Goal: Communication & Community: Answer question/provide support

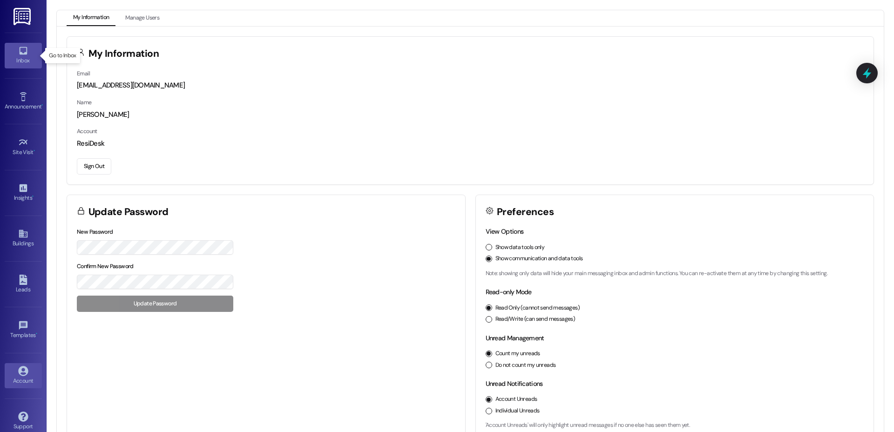
click at [27, 50] on link "Inbox" at bounding box center [23, 55] width 37 height 25
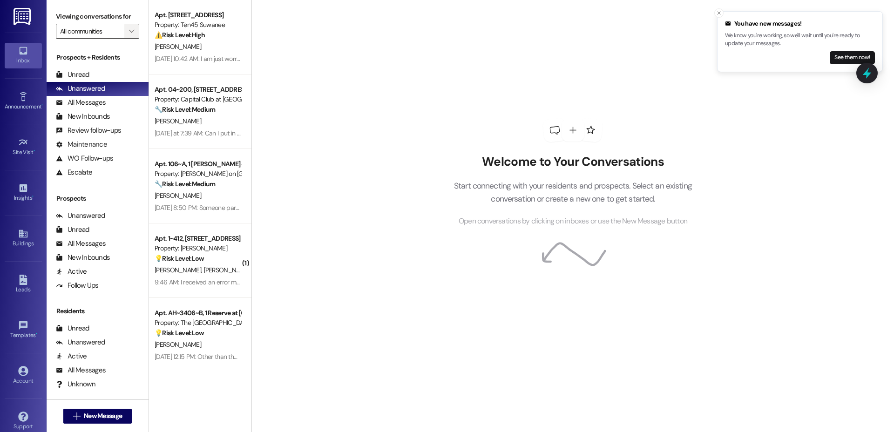
click at [129, 34] on button "" at bounding box center [131, 31] width 15 height 15
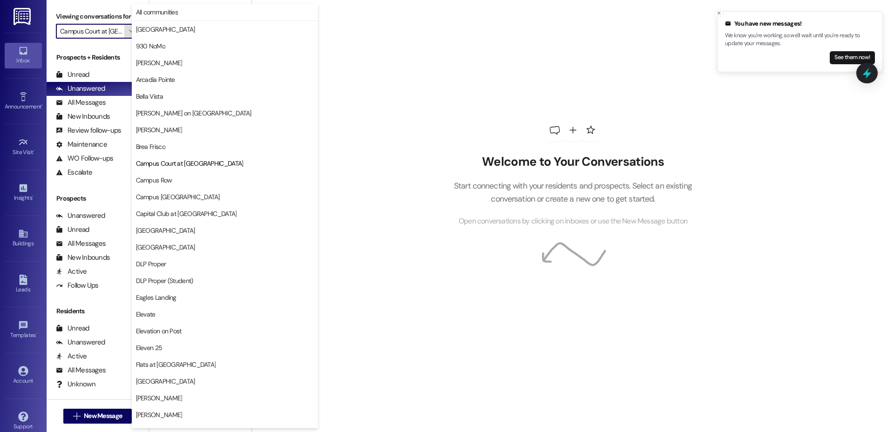
scroll to position [151, 0]
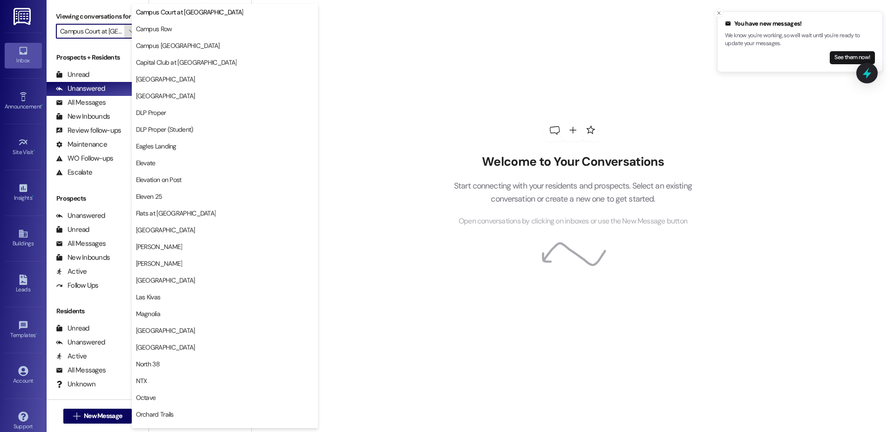
type input "Capital Club at [GEOGRAPHIC_DATA]"
click at [194, 68] on button "Capital Club at [GEOGRAPHIC_DATA]" at bounding box center [225, 62] width 186 height 17
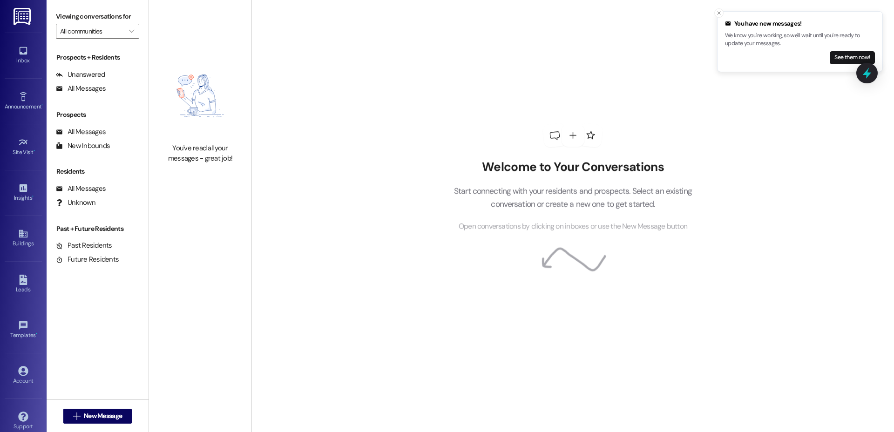
type input "Capital Club at [GEOGRAPHIC_DATA]"
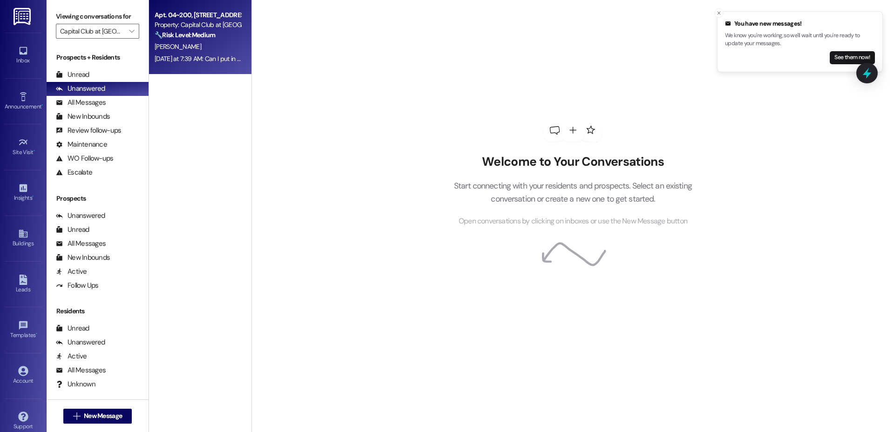
click at [191, 43] on div "[PERSON_NAME]" at bounding box center [198, 47] width 88 height 12
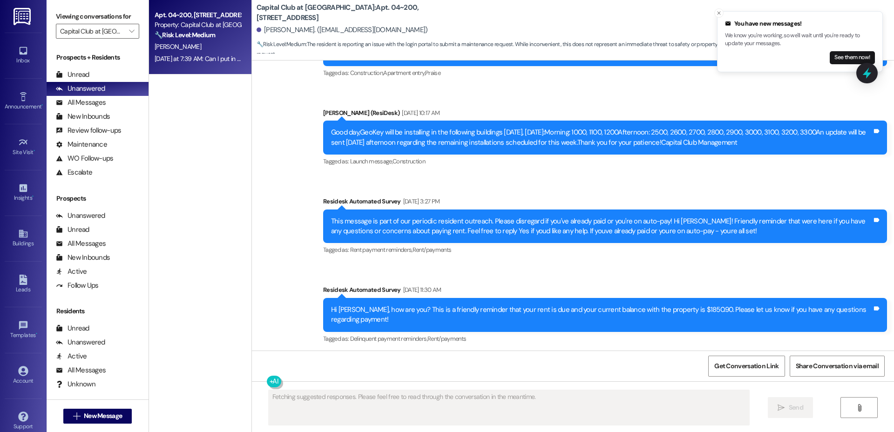
scroll to position [14455, 0]
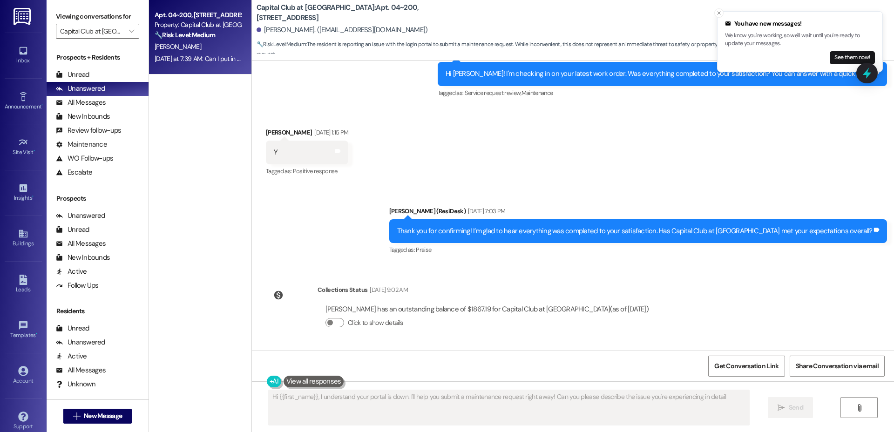
type textarea "Hi {{first_name}}, I understand your portal is down. I'll help you submit a mai…"
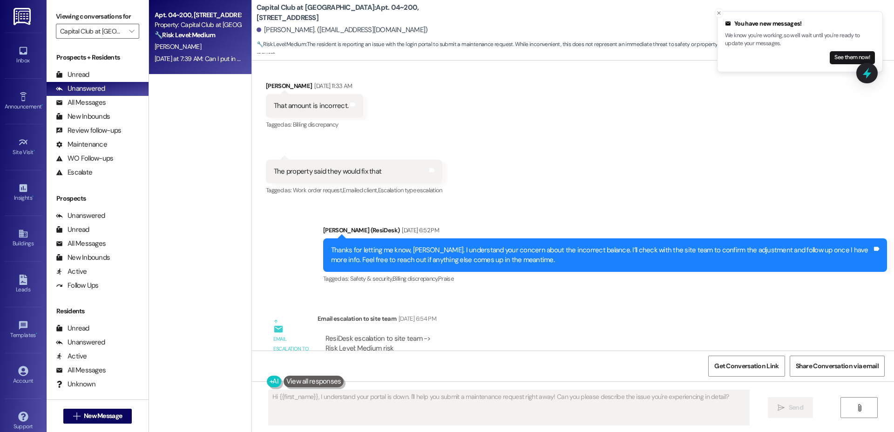
scroll to position [13511, 0]
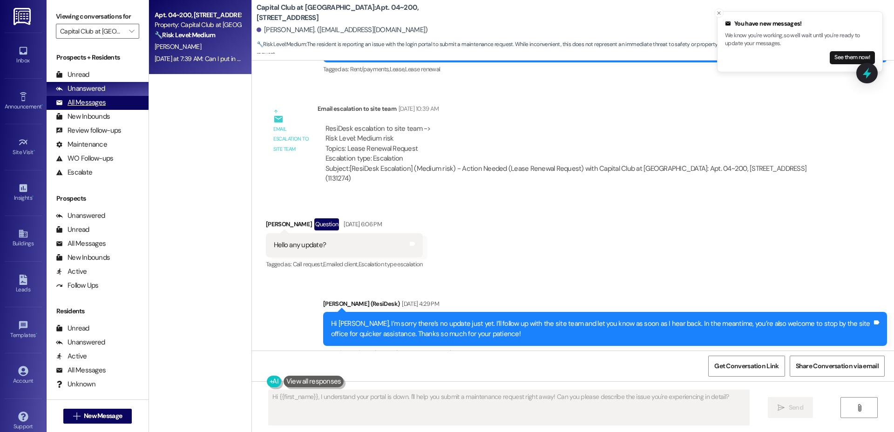
click at [87, 100] on div "All Messages" at bounding box center [81, 103] width 50 height 10
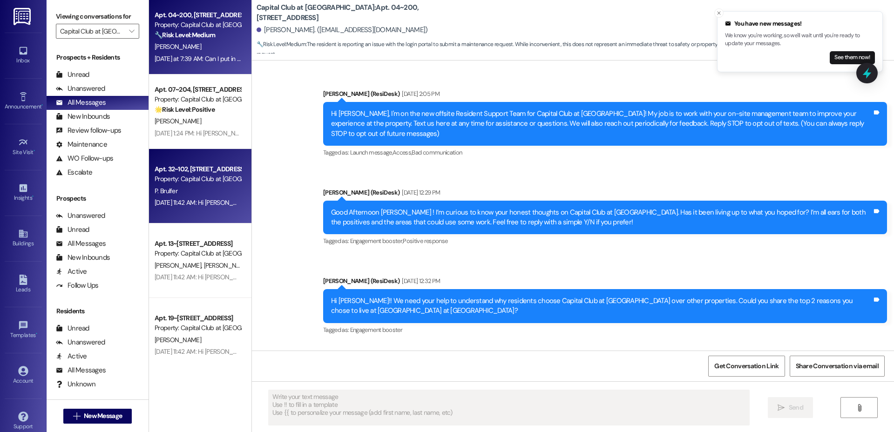
type textarea "Fetching suggested responses. Please feel free to read through the conversation…"
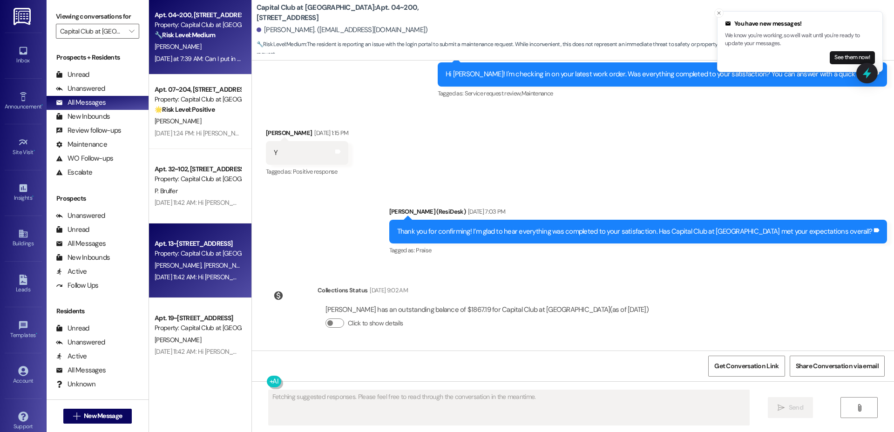
click at [200, 266] on div "[PERSON_NAME] [PERSON_NAME]" at bounding box center [198, 266] width 88 height 12
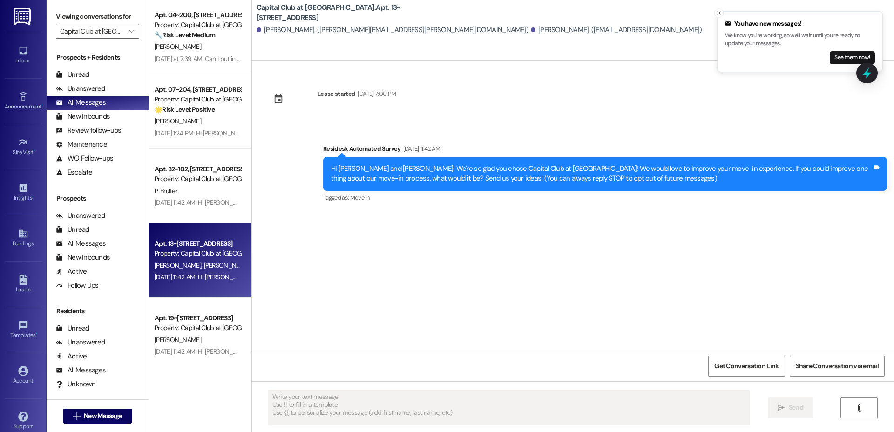
type textarea "Fetching suggested responses. Please feel free to read through the conversation…"
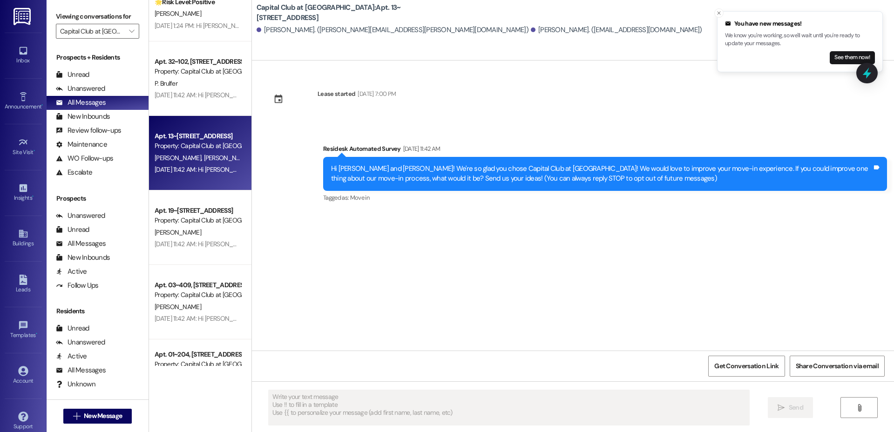
scroll to position [218, 0]
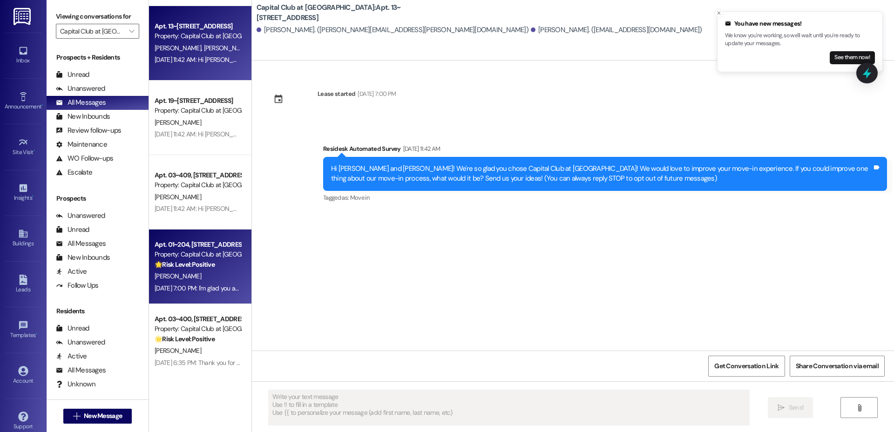
click at [187, 279] on div "[PERSON_NAME]" at bounding box center [198, 277] width 88 height 12
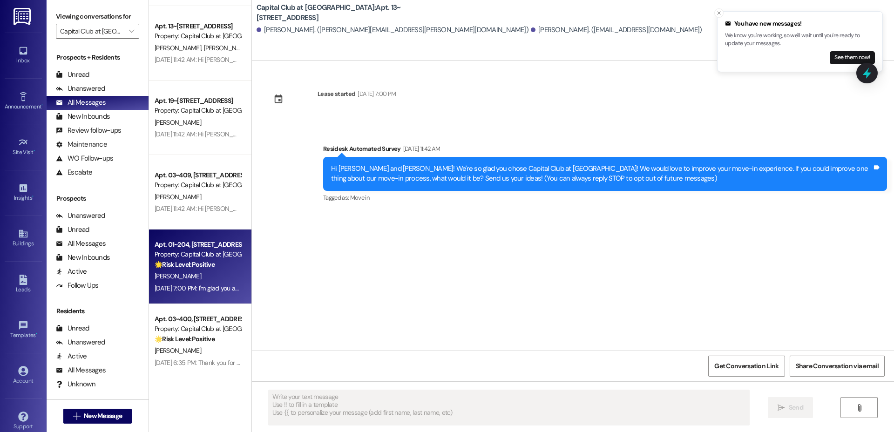
type textarea "Fetching suggested responses. Please feel free to read through the conversation…"
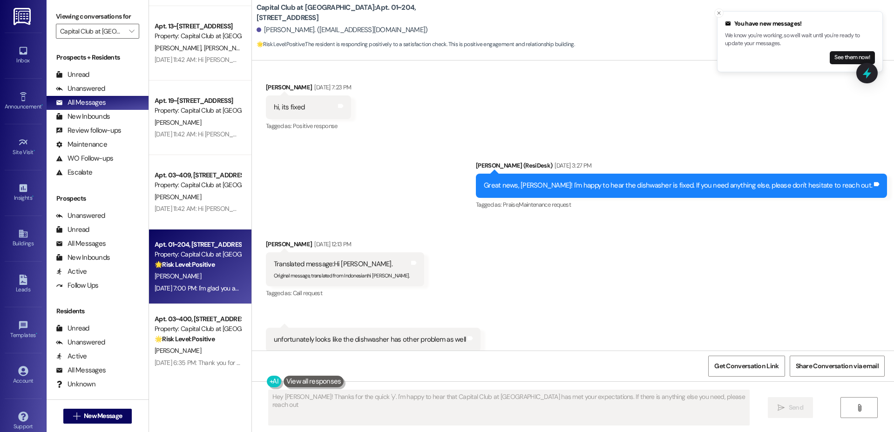
type textarea "Hey [PERSON_NAME]! Thanks for the quick 'y'. I'm happy to hear that Capital Clu…"
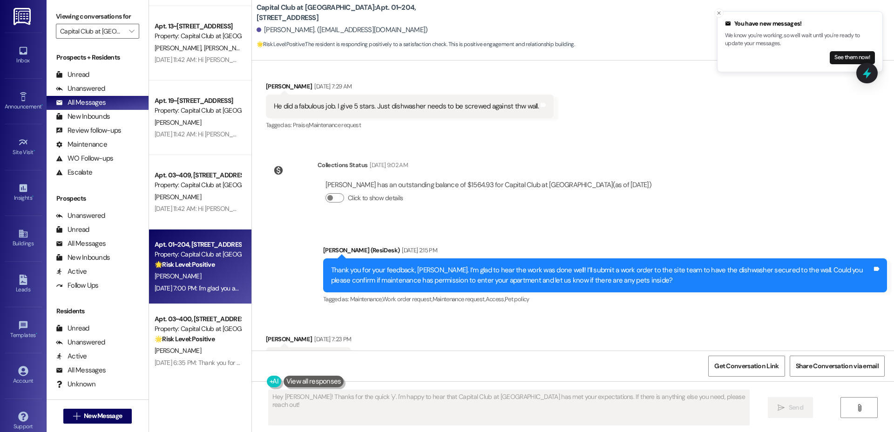
scroll to position [3392, 0]
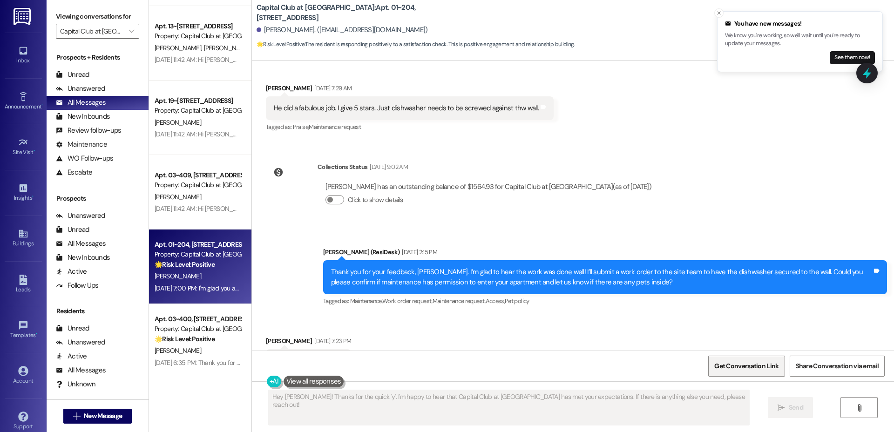
click at [749, 367] on span "Get Conversation Link" at bounding box center [747, 366] width 64 height 10
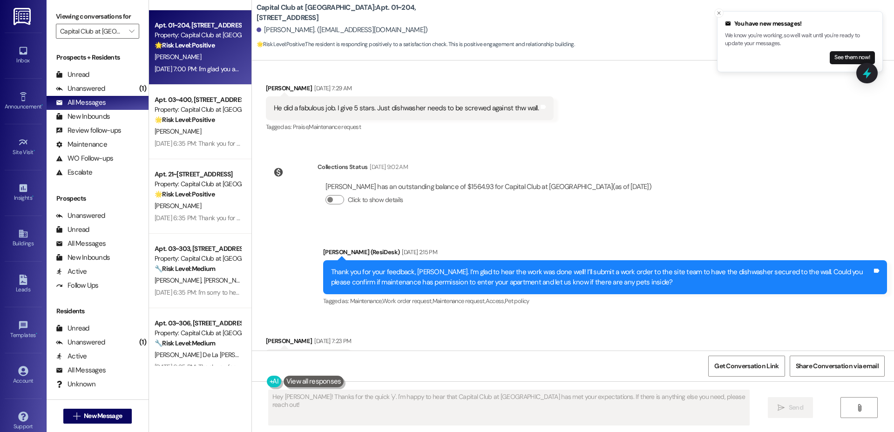
scroll to position [470, 0]
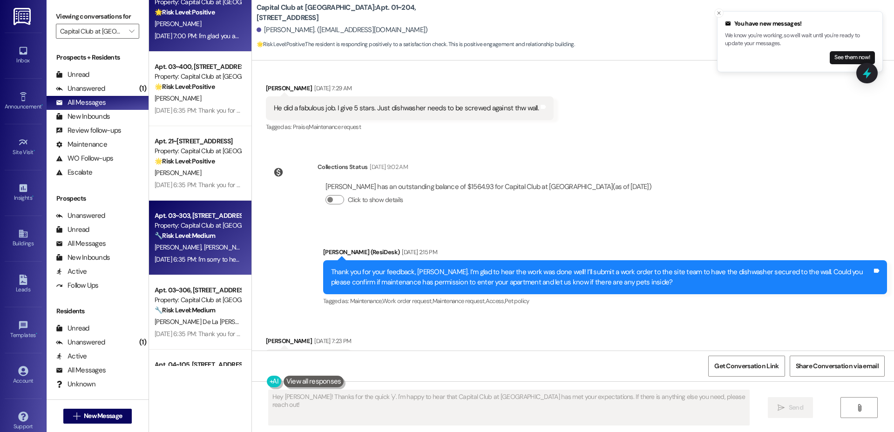
click at [204, 244] on span "[PERSON_NAME]" at bounding box center [227, 247] width 47 height 8
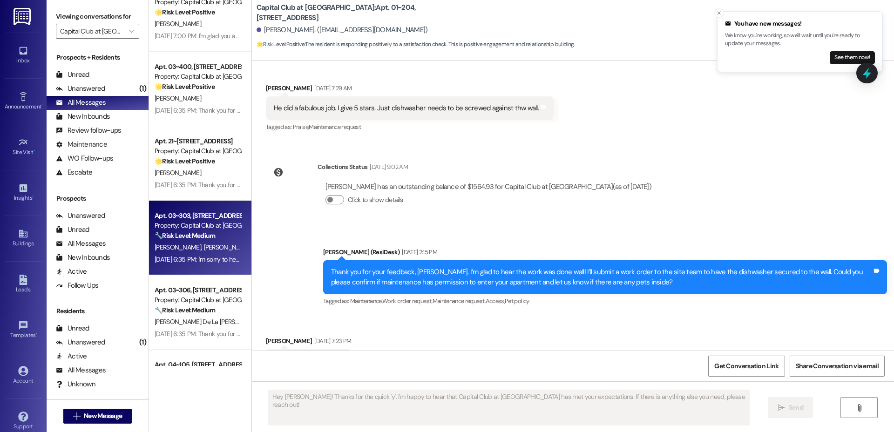
type textarea "Fetching suggested responses. Please feel free to read through the conversation…"
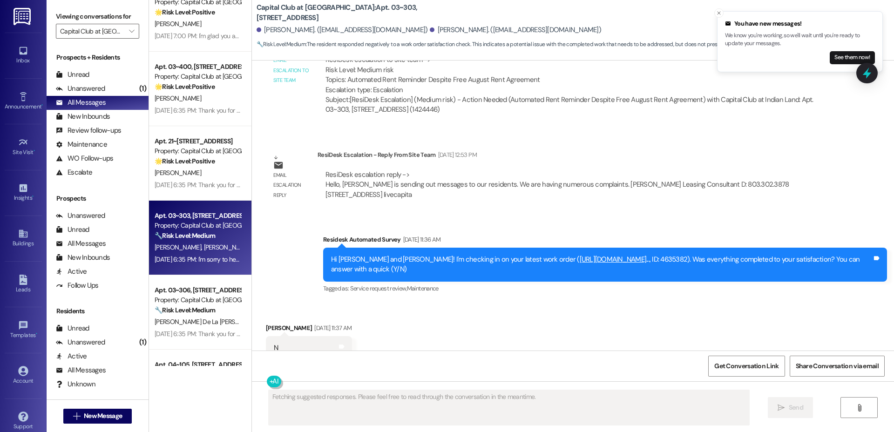
scroll to position [580, 0]
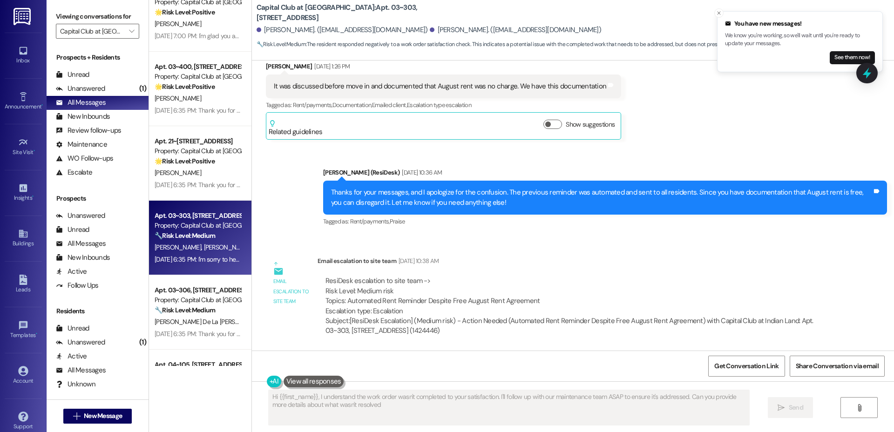
type textarea "Hi {{first_name}}, I understand the work order wasn't completed to your satisfa…"
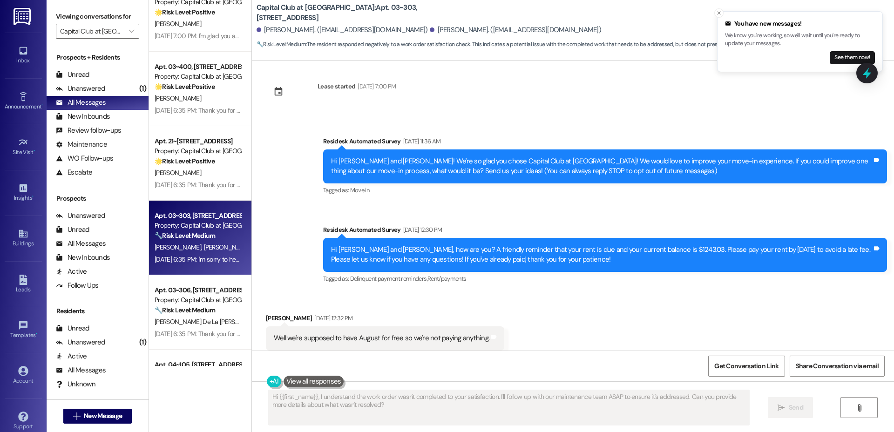
scroll to position [0, 0]
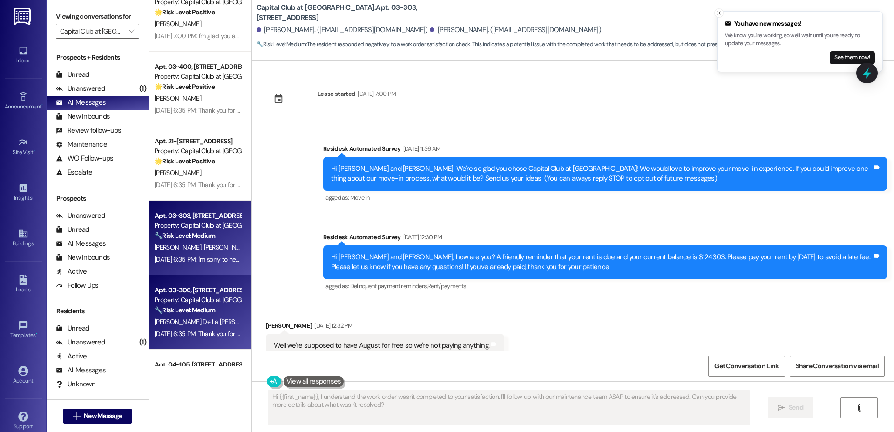
click at [182, 323] on span "[PERSON_NAME] De La [PERSON_NAME]" at bounding box center [211, 322] width 112 height 8
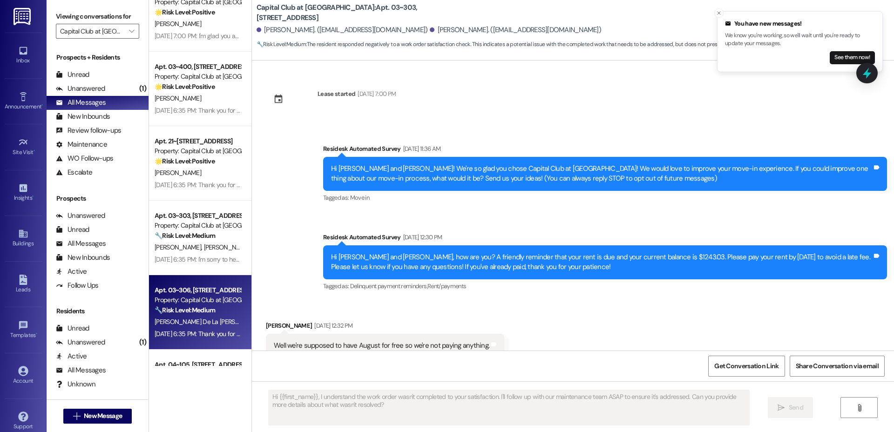
type textarea "Fetching suggested responses. Please feel free to read through the conversation…"
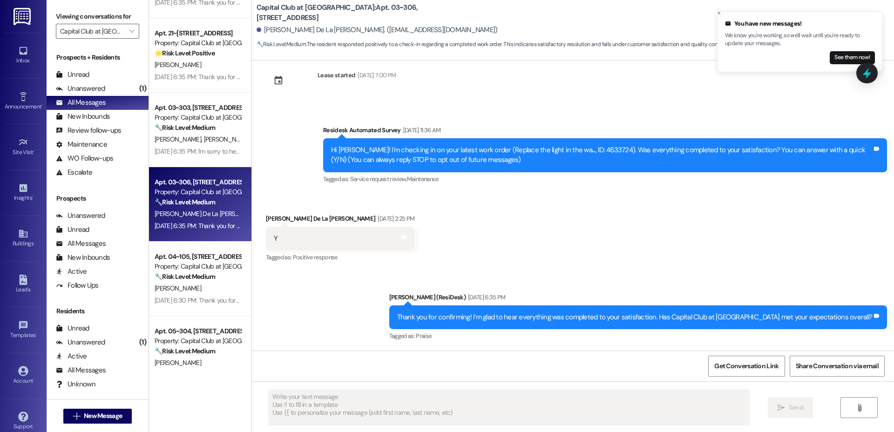
scroll to position [713, 0]
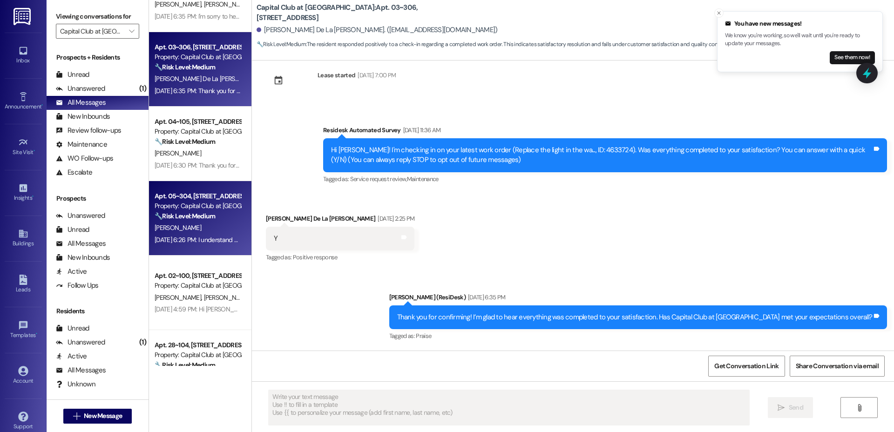
click at [195, 223] on div "[PERSON_NAME]" at bounding box center [198, 228] width 88 height 12
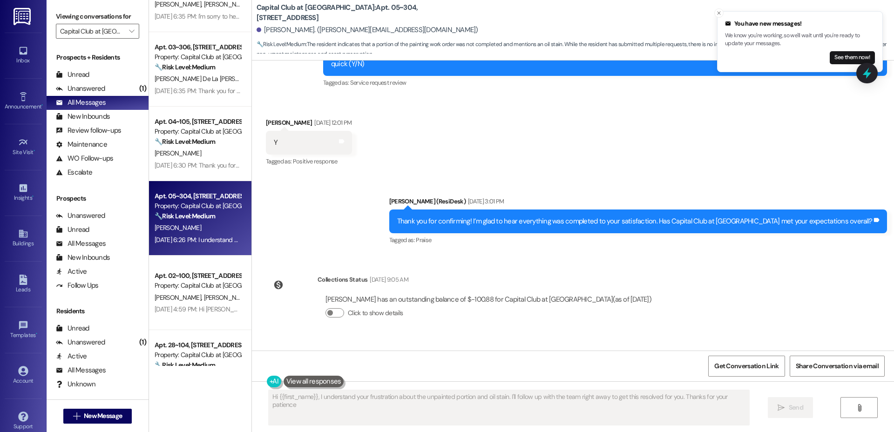
type textarea "Hi {{first_name}}, I understand your frustration about the unpainted portion an…"
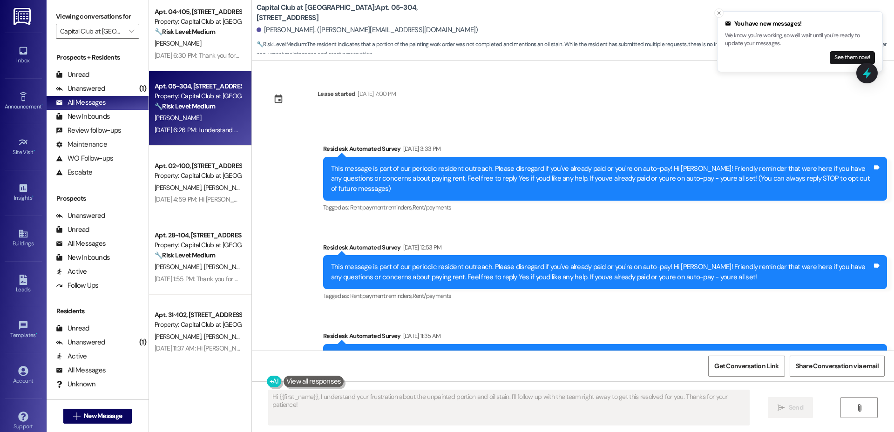
scroll to position [992, 0]
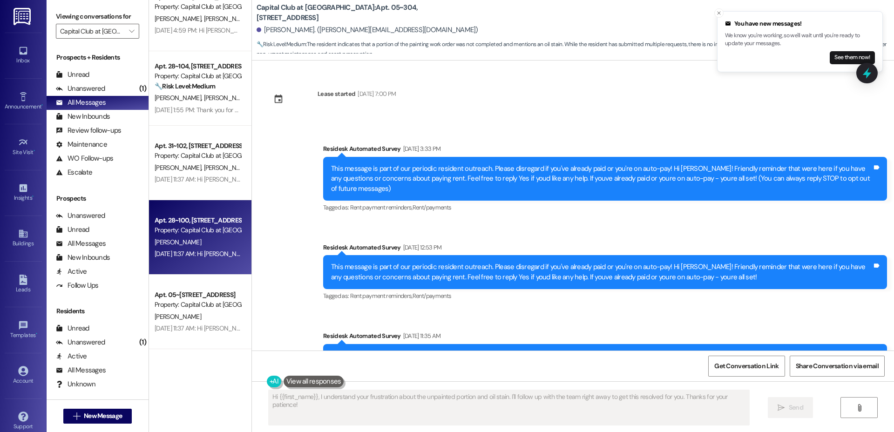
click at [198, 248] on div "[DATE] 11:37 AM: Hi [PERSON_NAME]! I'm checking in on your latest work order ([…" at bounding box center [198, 254] width 88 height 12
type textarea "Fetching suggested responses. Please feel free to read through the conversation…"
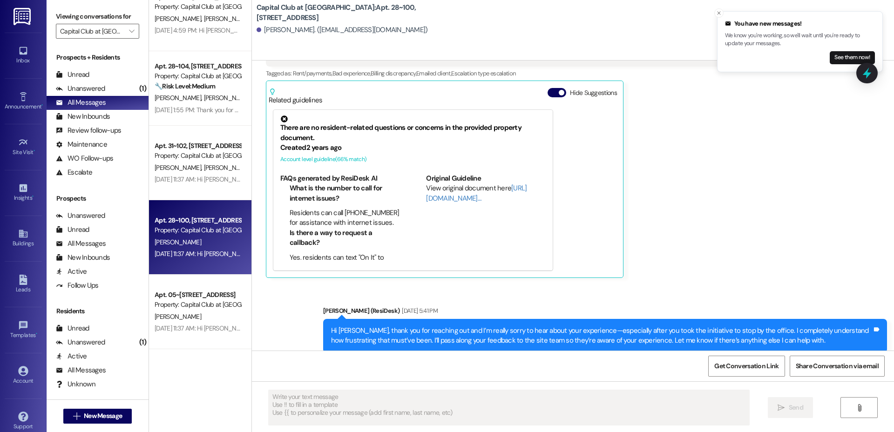
type textarea "Fetching suggested responses. Please feel free to read through the conversation…"
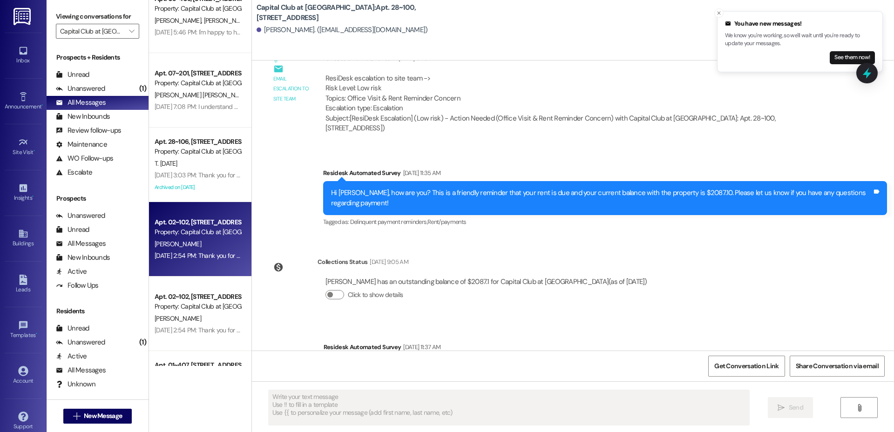
scroll to position [1513, 0]
click at [192, 254] on div "[DATE] 2:54 PM: Thank you for your message, [PERSON_NAME]. I understand your co…" at bounding box center [620, 255] width 931 height 8
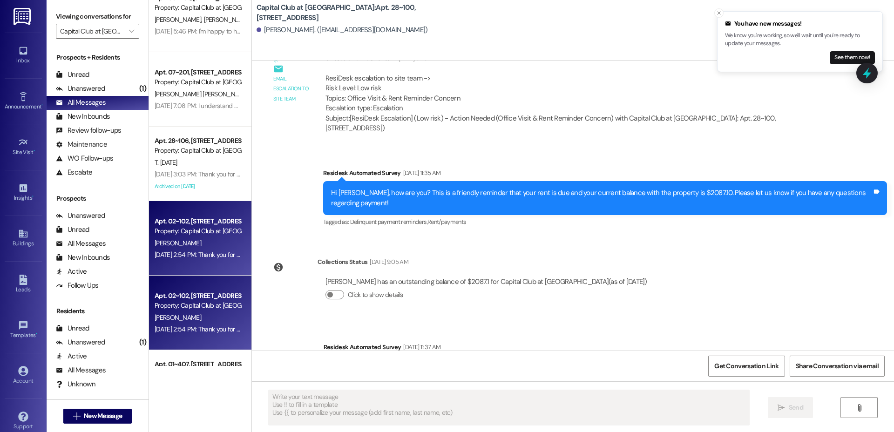
type textarea "Fetching suggested responses. Please feel free to read through the conversation…"
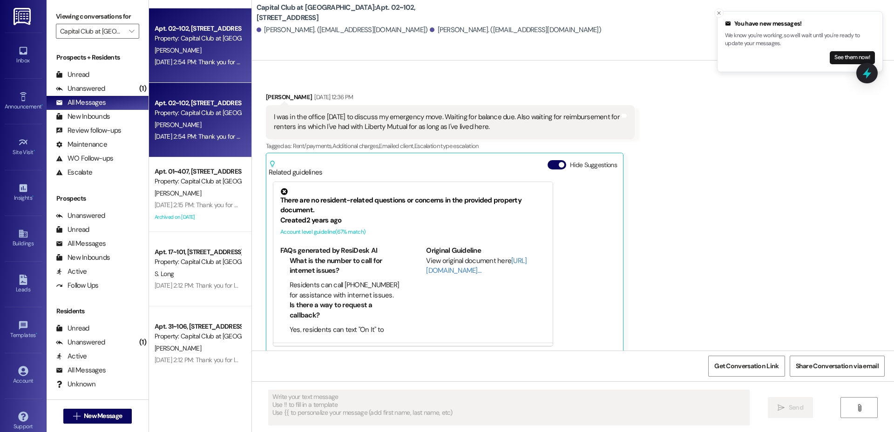
scroll to position [5631, 0]
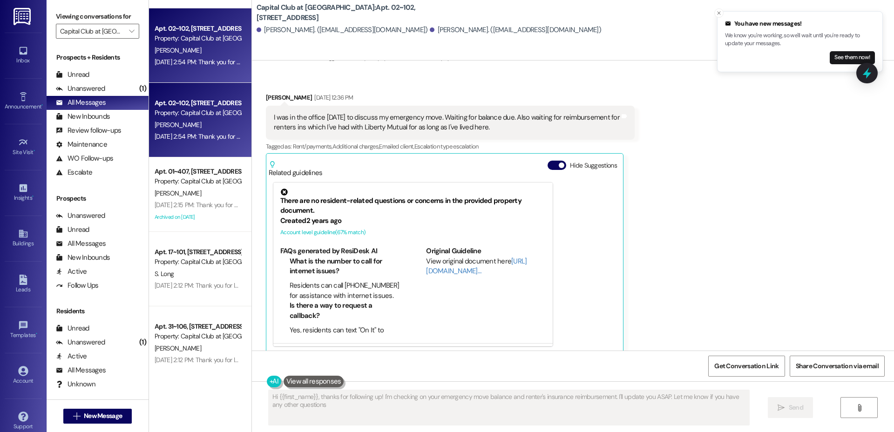
type textarea "Hi {{first_name}}, thanks for following up! I'm checking on your emergency move…"
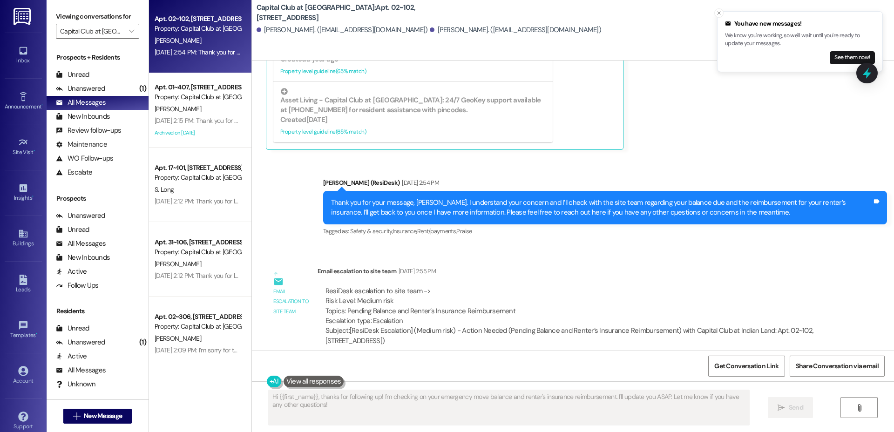
scroll to position [1795, 0]
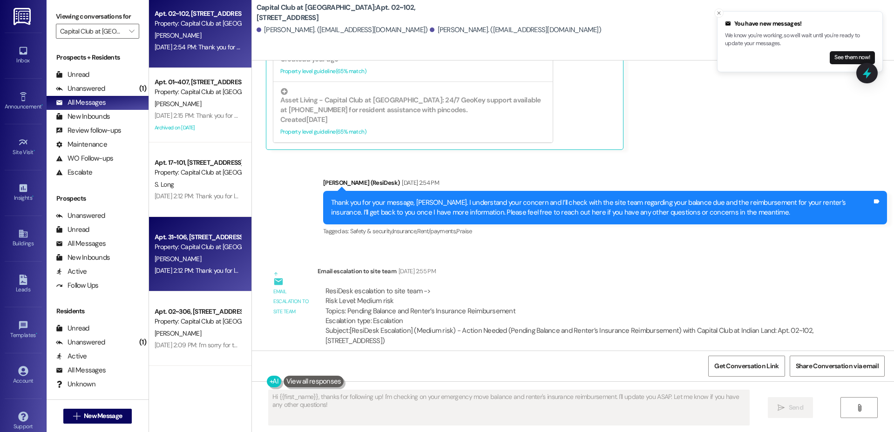
click at [201, 272] on div "[DATE] 2:12 PM: Thank you for letting us know! We appreciate it, and if you hav…" at bounding box center [362, 270] width 415 height 8
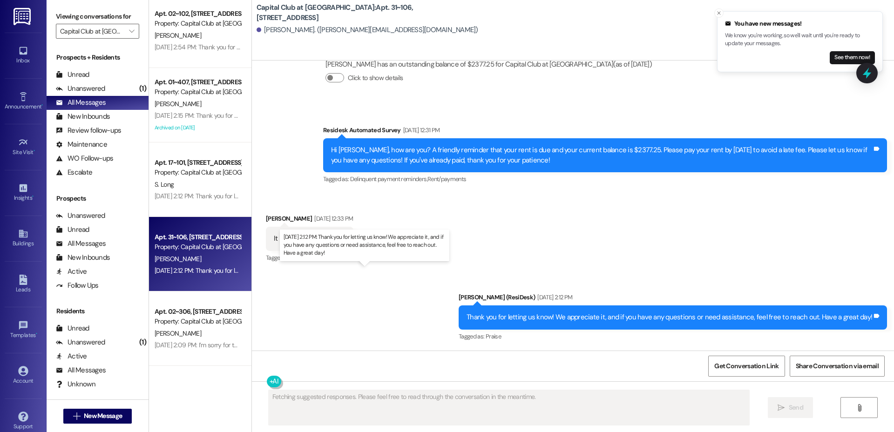
scroll to position [681, 0]
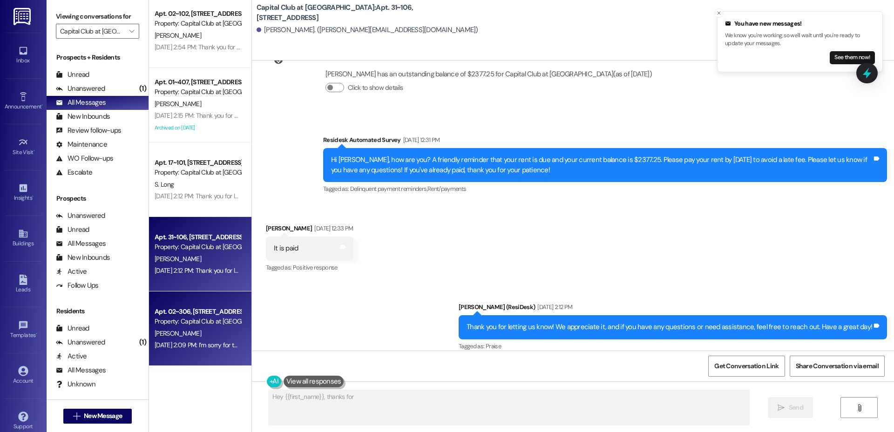
type textarea "Hey {{first_name}}, thanks for the"
click at [203, 307] on div "Apt. 02~306, [STREET_ADDRESS]" at bounding box center [198, 312] width 86 height 10
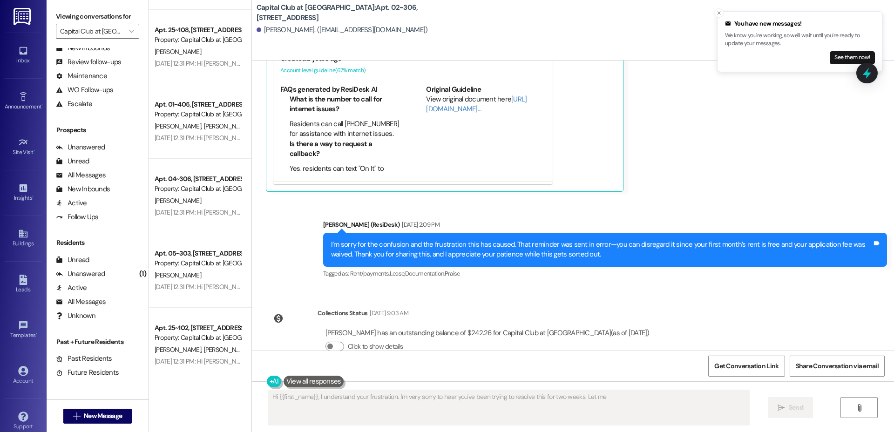
scroll to position [2715, 0]
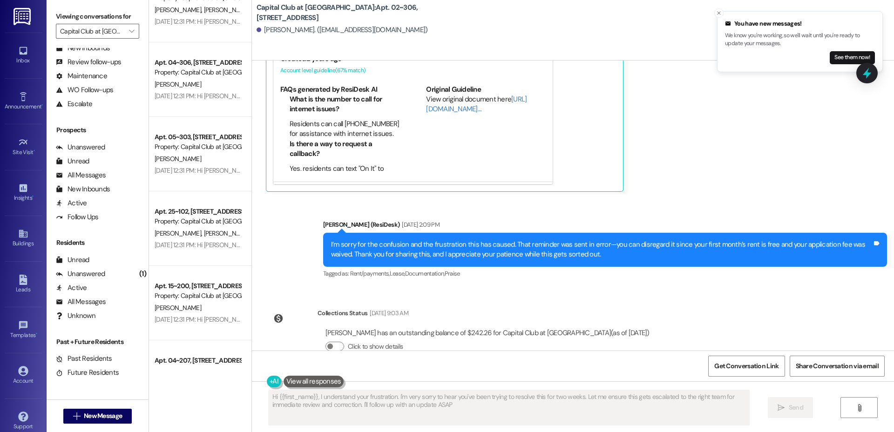
type textarea "Hi {{first_name}}, I understand your frustration. I'm very sorry to hear you've…"
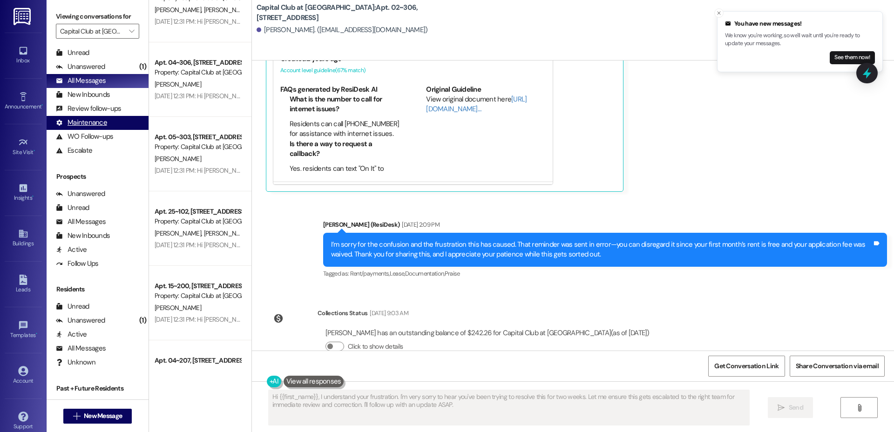
scroll to position [0, 0]
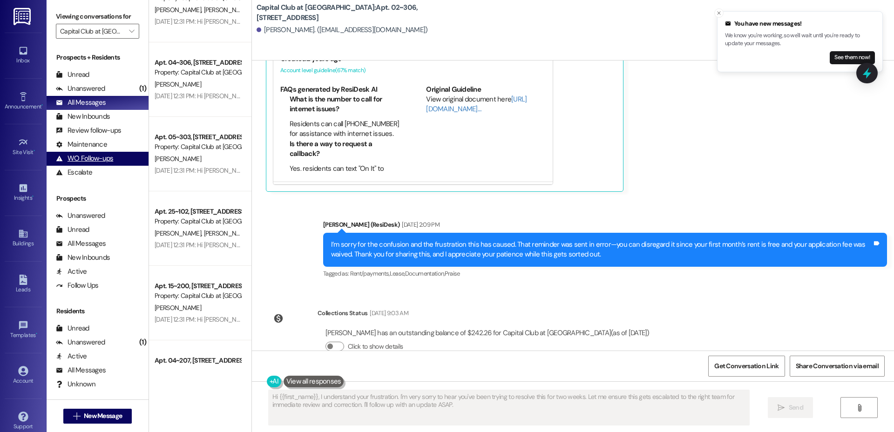
click at [88, 155] on div "WO Follow-ups" at bounding box center [84, 159] width 57 height 10
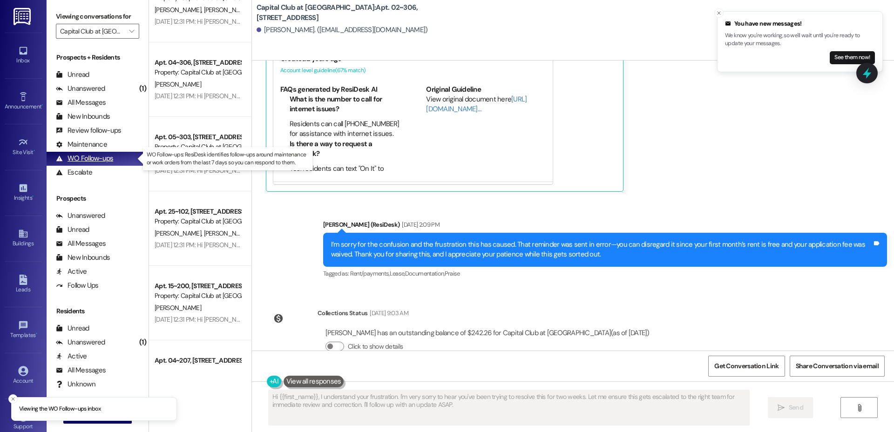
click at [98, 157] on div "WO Follow-ups" at bounding box center [84, 159] width 57 height 10
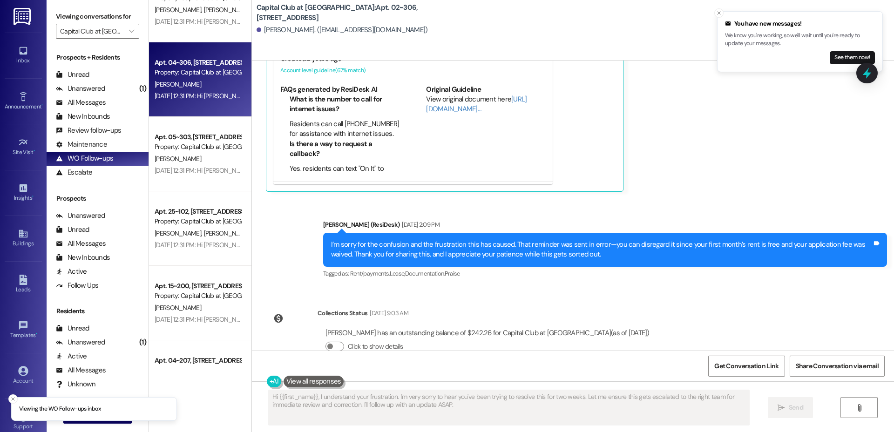
click at [216, 53] on div "Apt. 04~306, [STREET_ADDRESS] Property: Capital Club at [GEOGRAPHIC_DATA] [PERS…" at bounding box center [200, 79] width 102 height 75
type textarea "Fetching suggested responses. Please feel free to read through the conversation…"
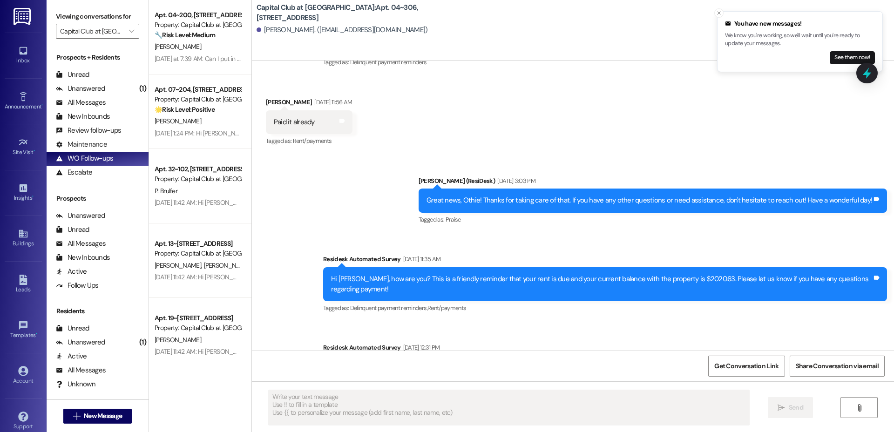
type textarea "Fetching suggested responses. Please feel free to read through the conversation…"
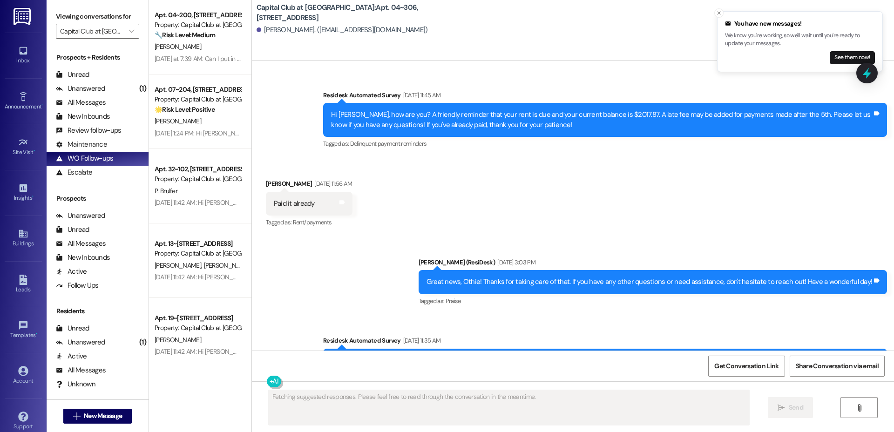
scroll to position [5993, 0]
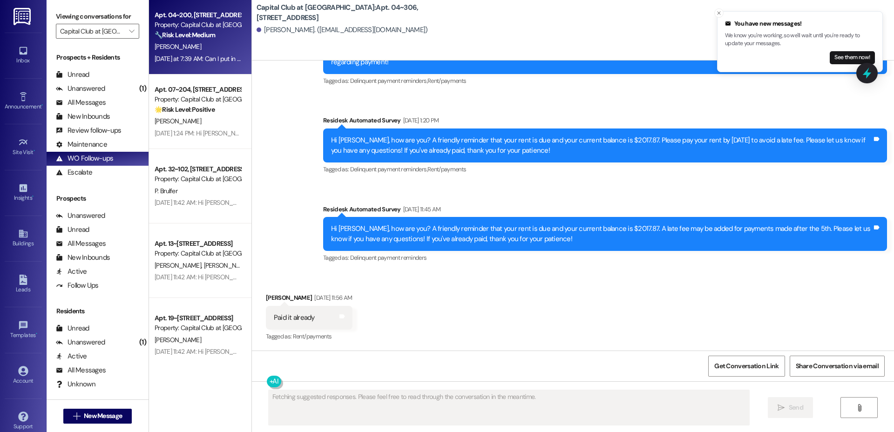
click at [201, 26] on div "Property: Capital Club at [GEOGRAPHIC_DATA]" at bounding box center [198, 25] width 86 height 10
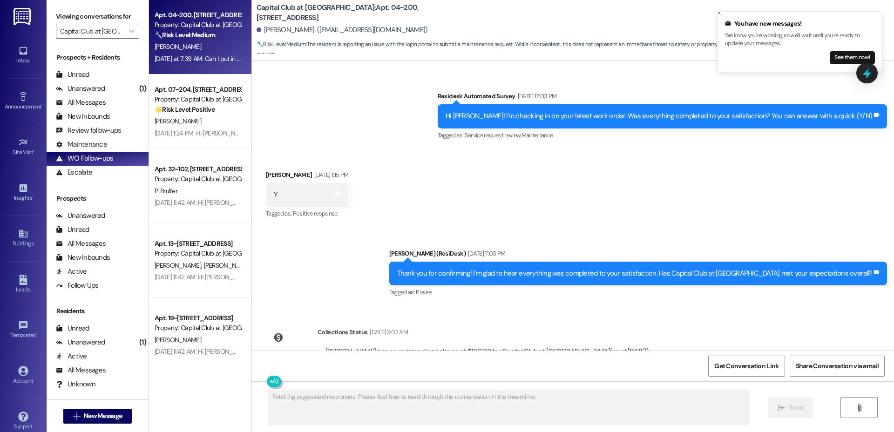
scroll to position [14098, 0]
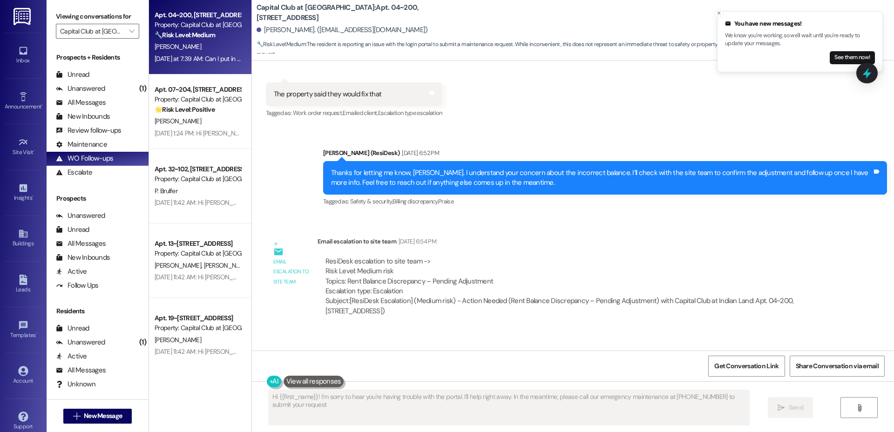
type textarea "Hi {{first_name}}! I'm sorry to hear you're having trouble with the portal. I'l…"
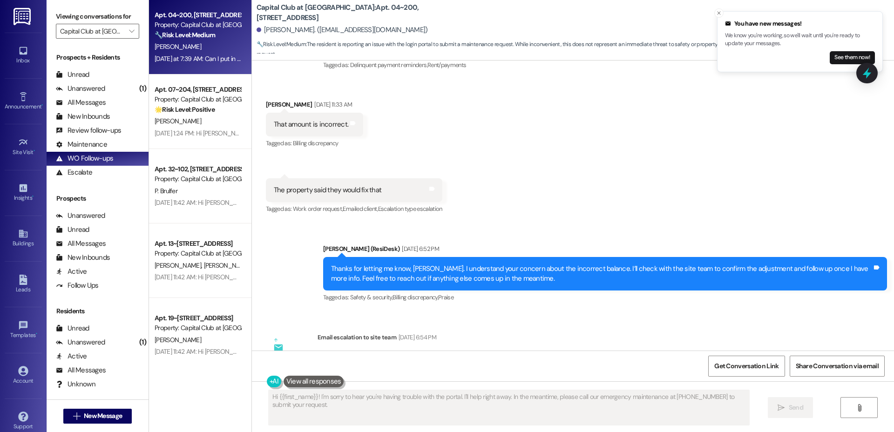
scroll to position [14011, 0]
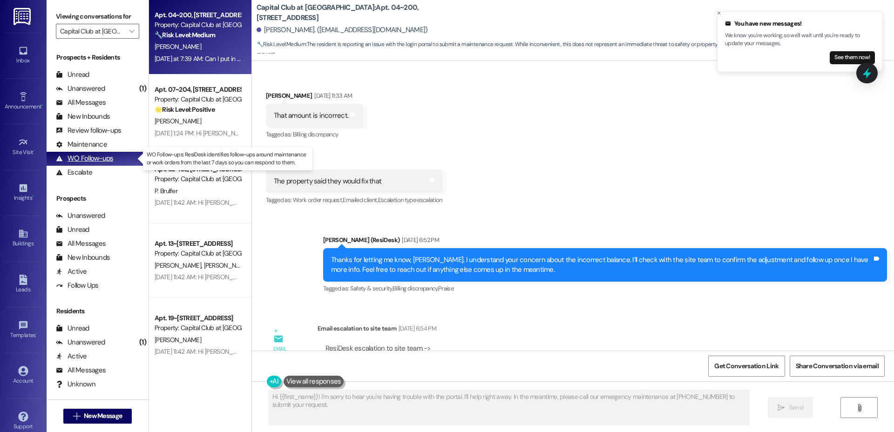
click at [88, 159] on div "WO Follow-ups" at bounding box center [84, 159] width 57 height 10
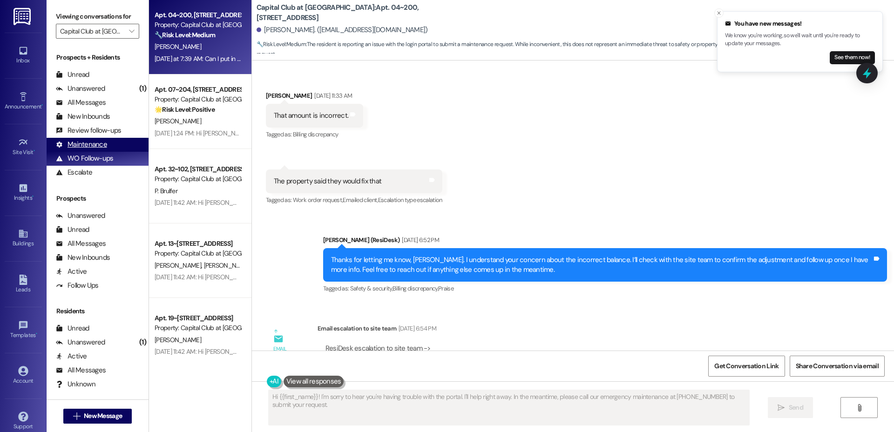
click at [88, 146] on div "Maintenance" at bounding box center [81, 145] width 51 height 10
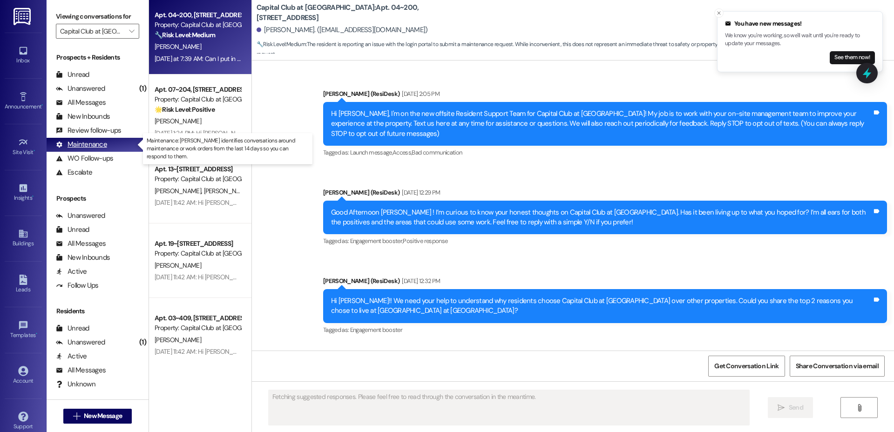
scroll to position [14455, 0]
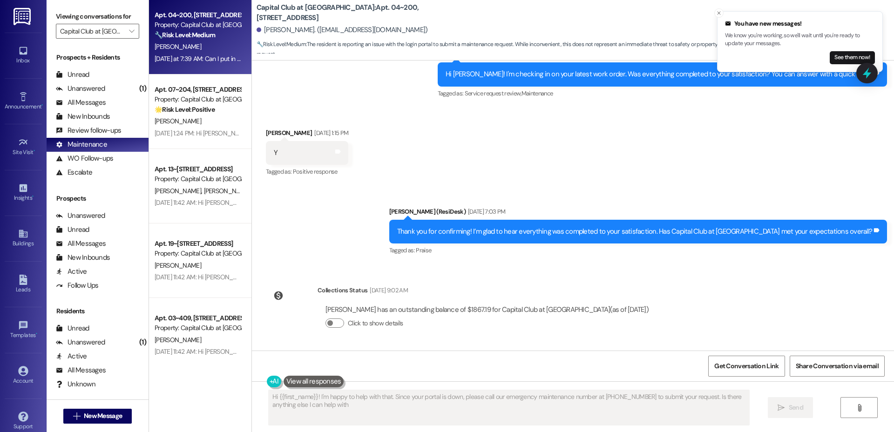
type textarea "Hi {{first_name}}! I'm happy to help with that. Since your portal is down, plea…"
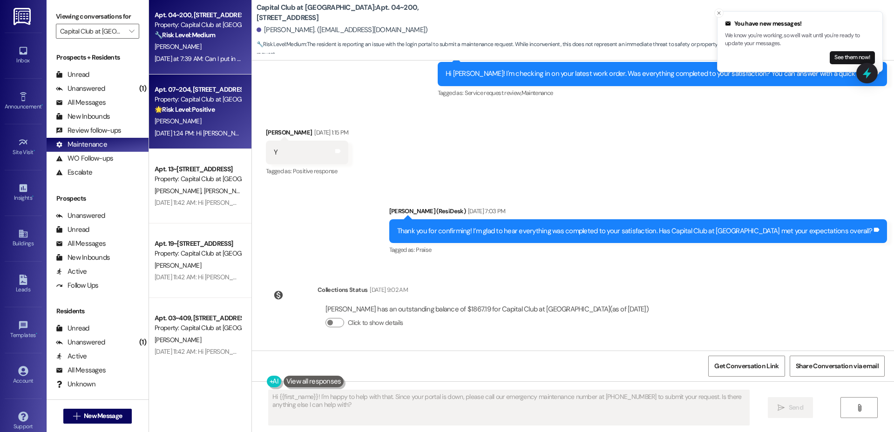
click at [198, 125] on div "[PERSON_NAME]" at bounding box center [198, 122] width 88 height 12
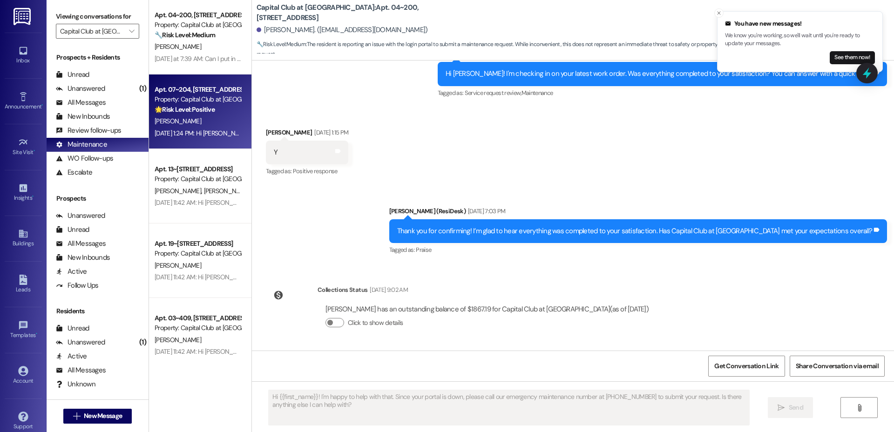
type textarea "Fetching suggested responses. Please feel free to read through the conversation…"
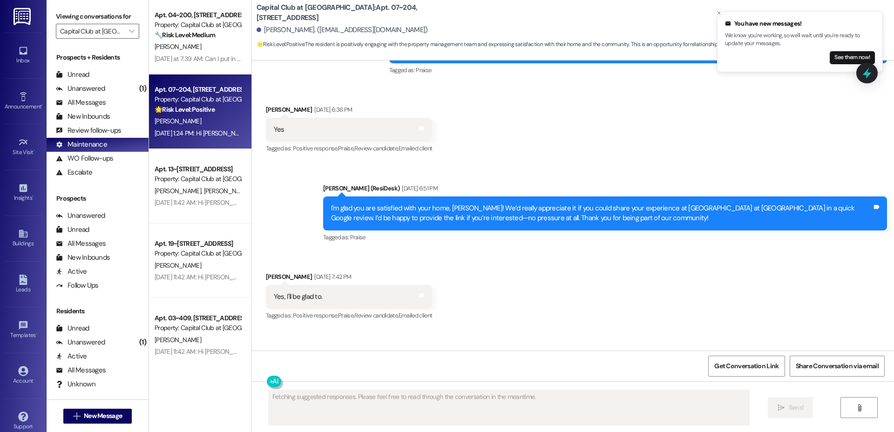
scroll to position [11138, 0]
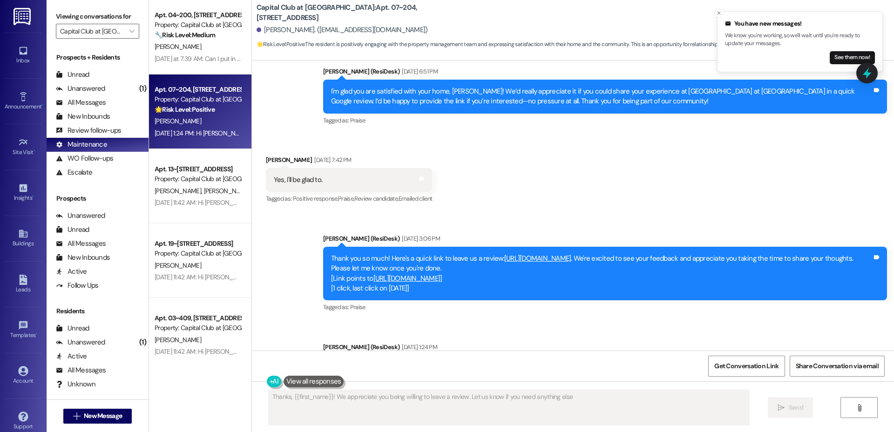
type textarea "Thanks, {{first_name}}! We appreciate you being willing to leave a review. Let …"
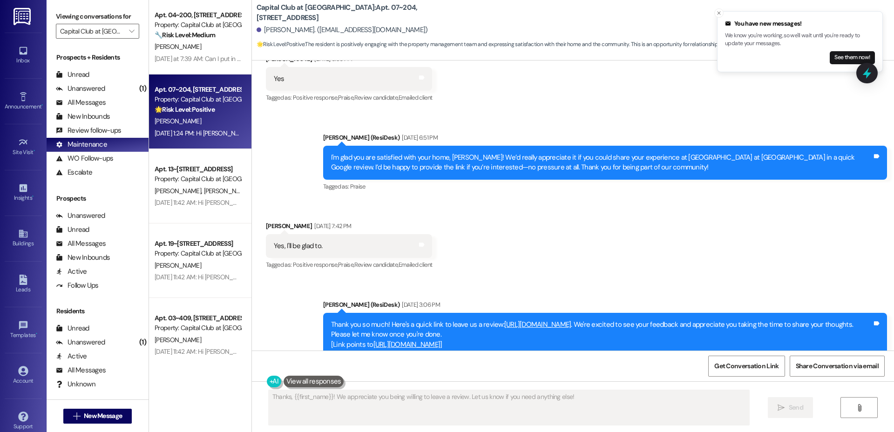
scroll to position [11266, 0]
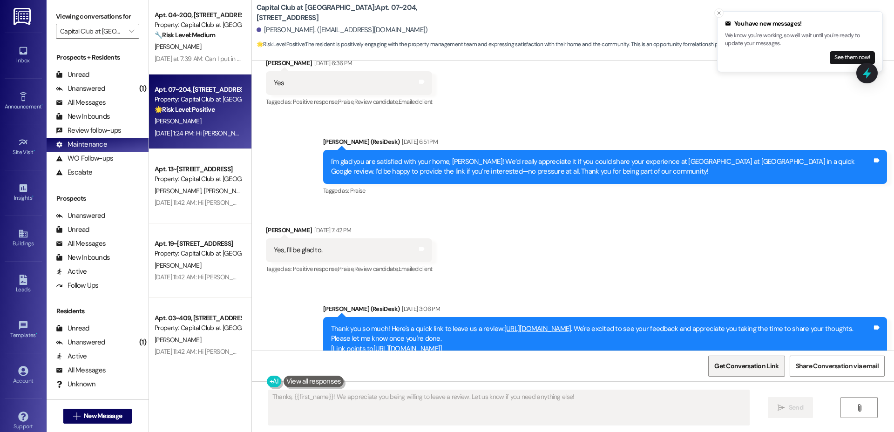
click at [735, 365] on span "Get Conversation Link" at bounding box center [747, 366] width 64 height 10
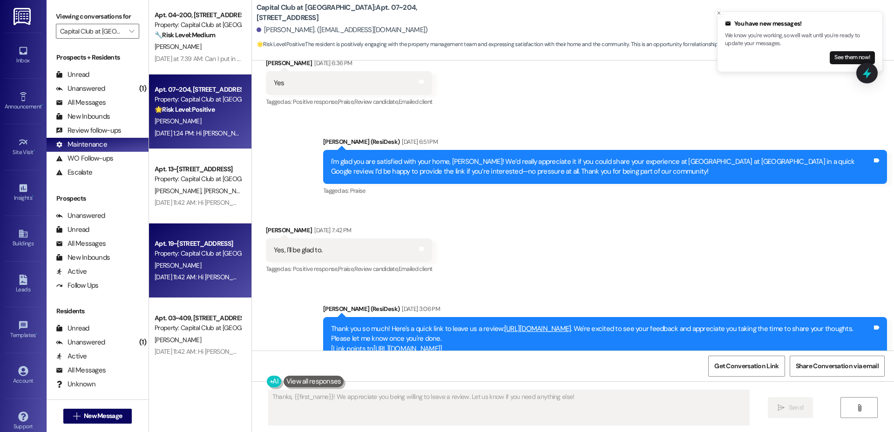
click at [182, 241] on div "Apt. 19~[STREET_ADDRESS]" at bounding box center [198, 244] width 86 height 10
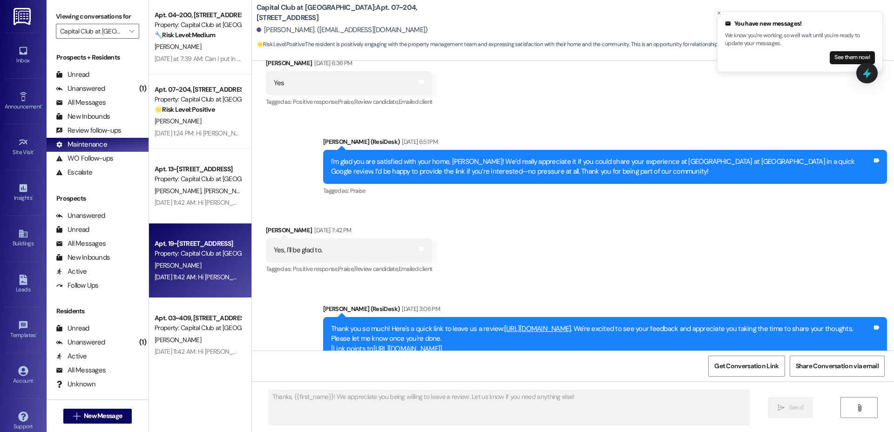
type textarea "Fetching suggested responses. Please feel free to read through the conversation…"
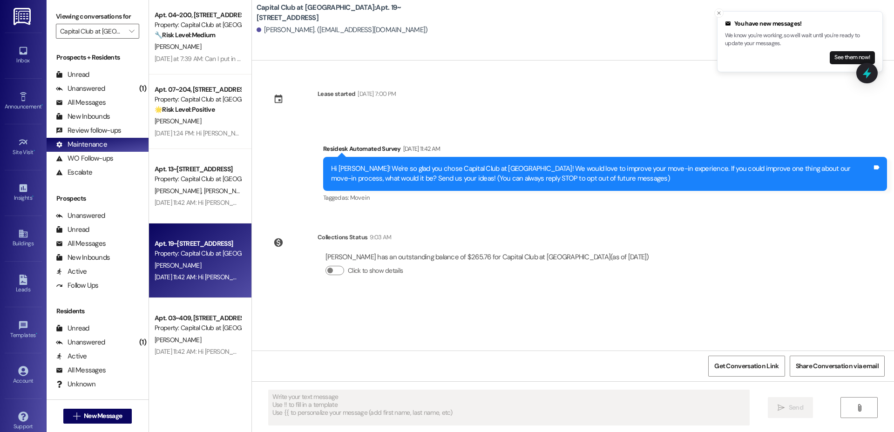
type textarea "Fetching suggested responses. Please feel free to read through the conversation…"
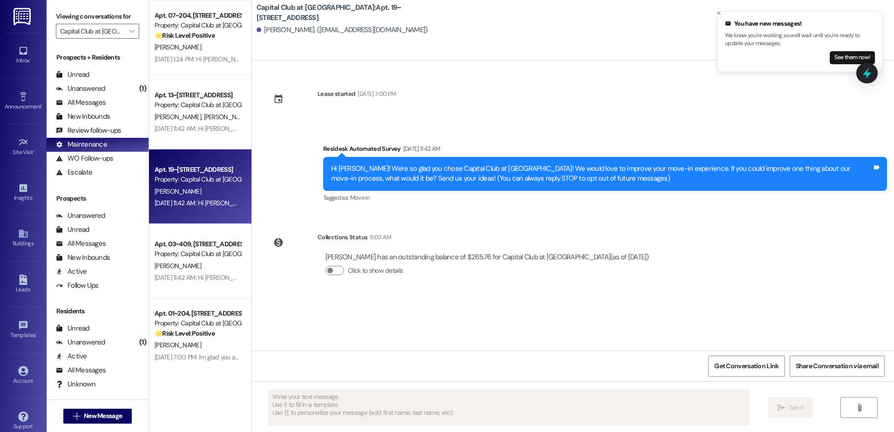
scroll to position [164, 0]
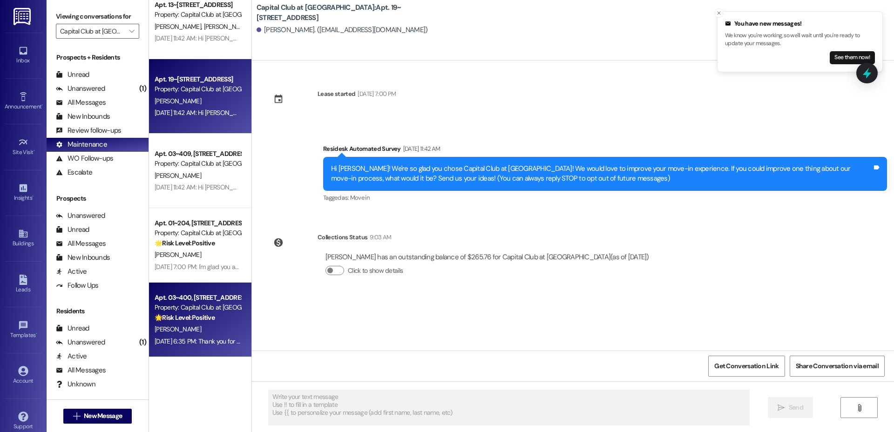
click at [197, 285] on div "Apt. 03~400, [STREET_ADDRESS] Property: Capital Club at Indian Land 🌟 Risk Leve…" at bounding box center [200, 320] width 102 height 75
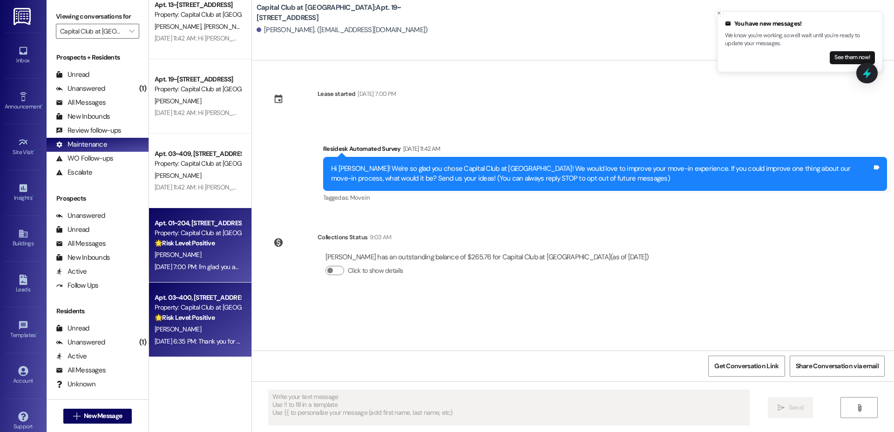
type textarea "Fetching suggested responses. Please feel free to read through the conversation…"
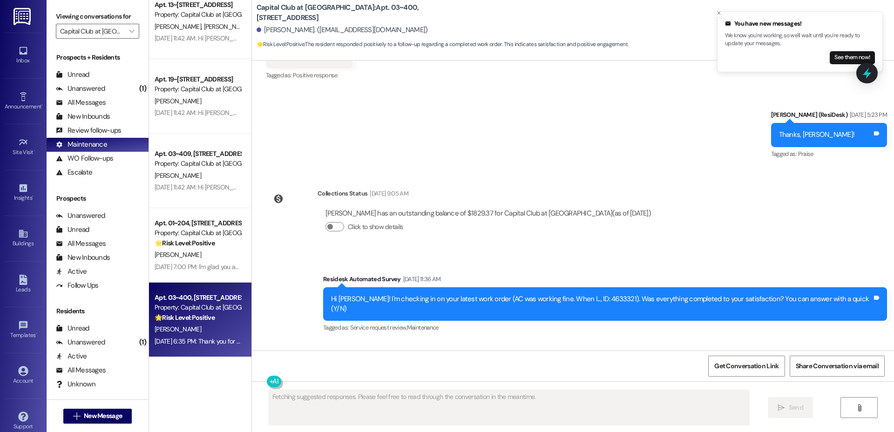
scroll to position [3092, 0]
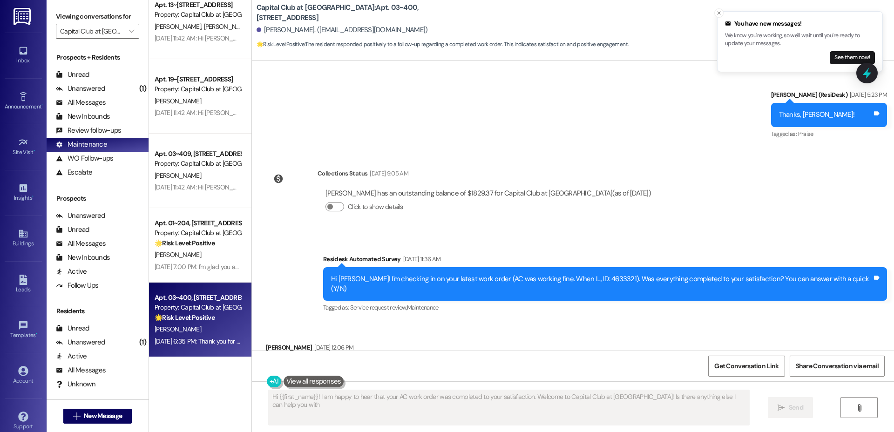
type textarea "Hi {{first_name}}! I am happy to hear that your AC work order was completed to …"
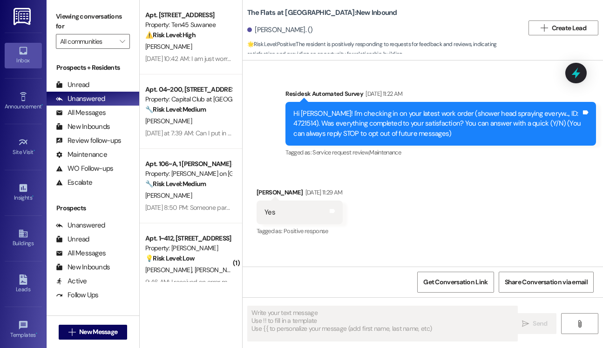
type textarea "Fetching suggested responses. Please feel free to read through the conversation…"
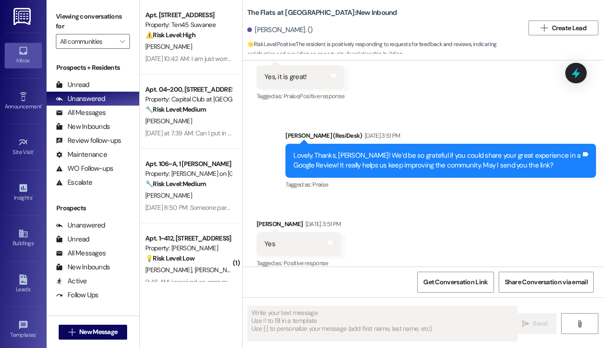
scroll to position [386, 0]
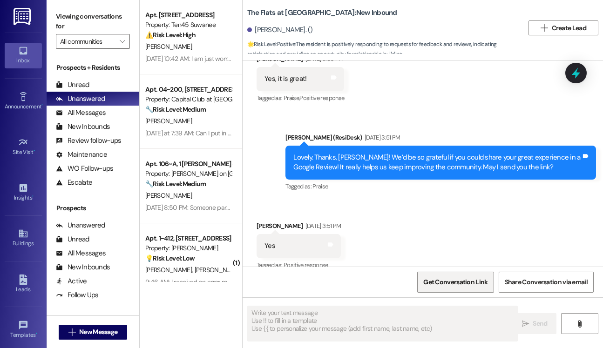
click at [436, 279] on span "Get Conversation Link" at bounding box center [455, 283] width 64 height 10
